Goal: Information Seeking & Learning: Learn about a topic

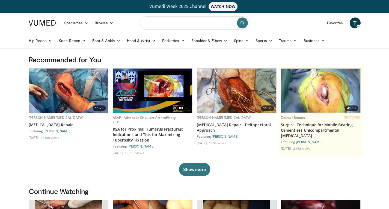
click at [168, 22] on input "Search topics, interventions" at bounding box center [194, 22] width 109 height 13
type input "**********"
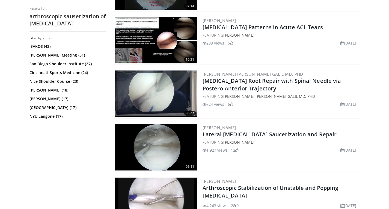
scroll to position [327, 0]
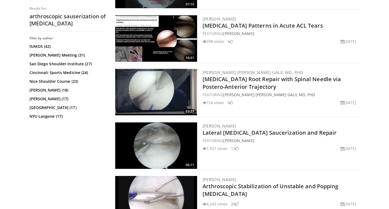
click at [160, 145] on img at bounding box center [156, 145] width 82 height 46
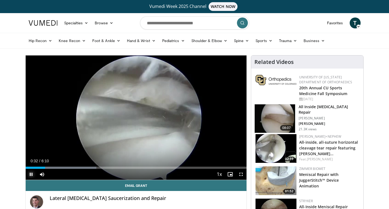
click at [30, 175] on span "Video Player" at bounding box center [31, 174] width 11 height 11
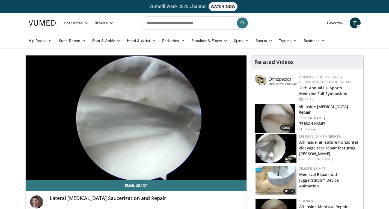
click at [26, 169] on button "Pause" at bounding box center [31, 174] width 11 height 11
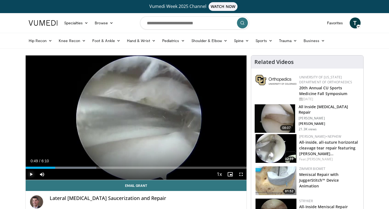
click at [26, 169] on button "Play" at bounding box center [31, 174] width 11 height 11
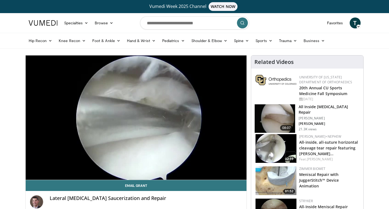
click at [263, 6] on link "Vumedi Week 2025 Channel WATCH NOW" at bounding box center [194, 6] width 330 height 9
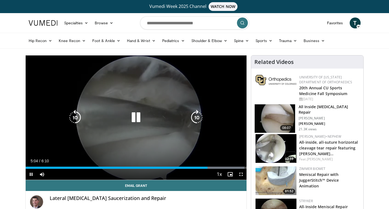
click at [138, 113] on icon "Video Player" at bounding box center [135, 117] width 15 height 15
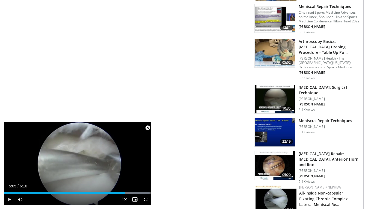
scroll to position [398, 0]
click at [270, 88] on img at bounding box center [275, 99] width 40 height 28
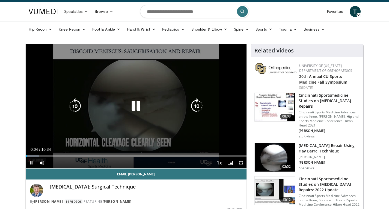
scroll to position [10, 0]
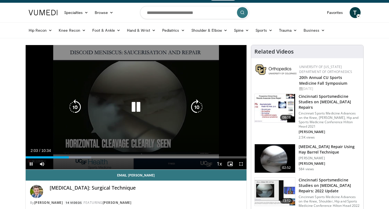
click at [139, 108] on icon "Video Player" at bounding box center [135, 106] width 15 height 15
click at [135, 108] on icon "Video Player" at bounding box center [135, 106] width 15 height 15
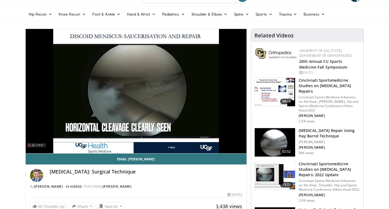
scroll to position [14, 0]
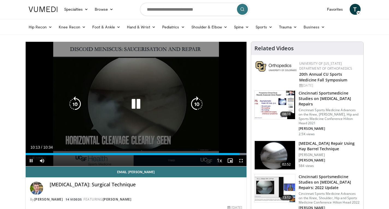
click at [143, 104] on icon "Video Player" at bounding box center [135, 103] width 15 height 15
